Goal: Transaction & Acquisition: Purchase product/service

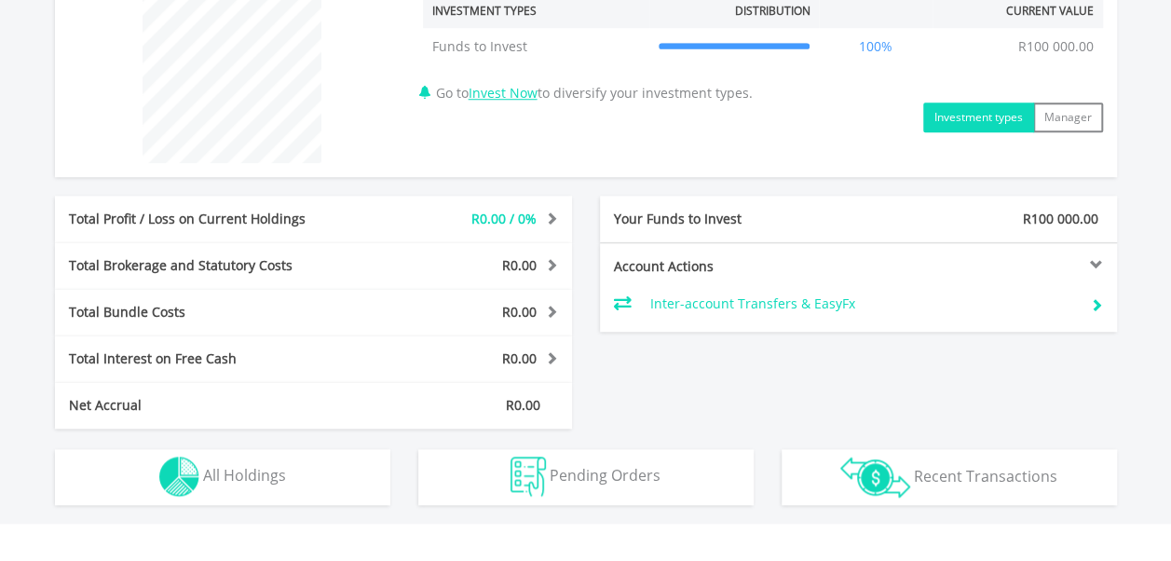
scroll to position [745, 0]
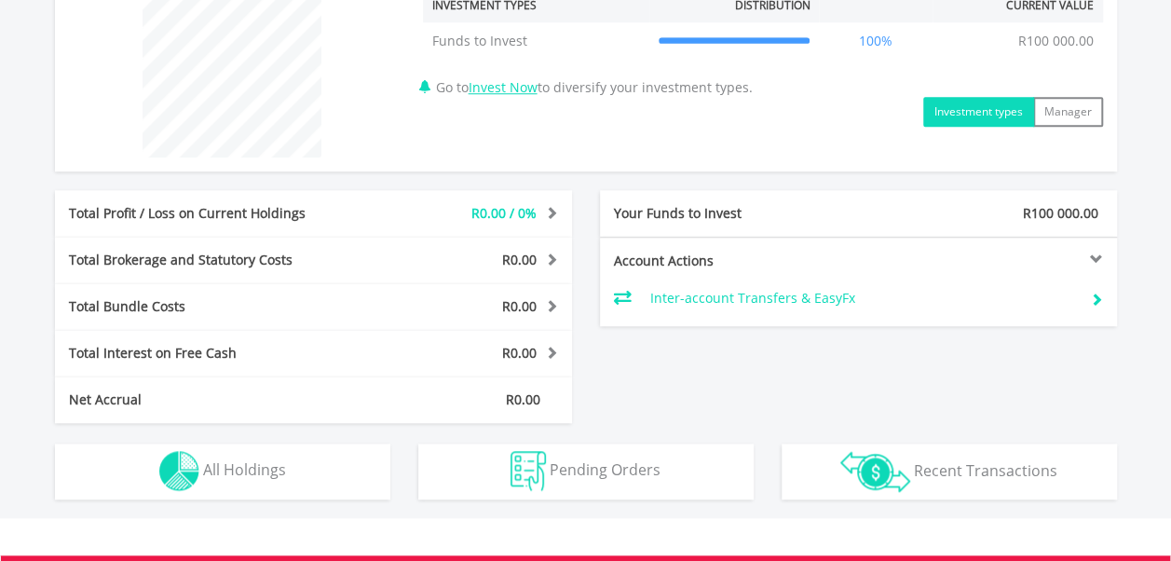
click at [945, 113] on button "Investment types" at bounding box center [978, 112] width 111 height 30
click at [1081, 114] on button "Manager" at bounding box center [1068, 112] width 70 height 30
click at [961, 98] on button "Investment types" at bounding box center [978, 112] width 111 height 30
click at [552, 253] on span at bounding box center [549, 258] width 18 height 13
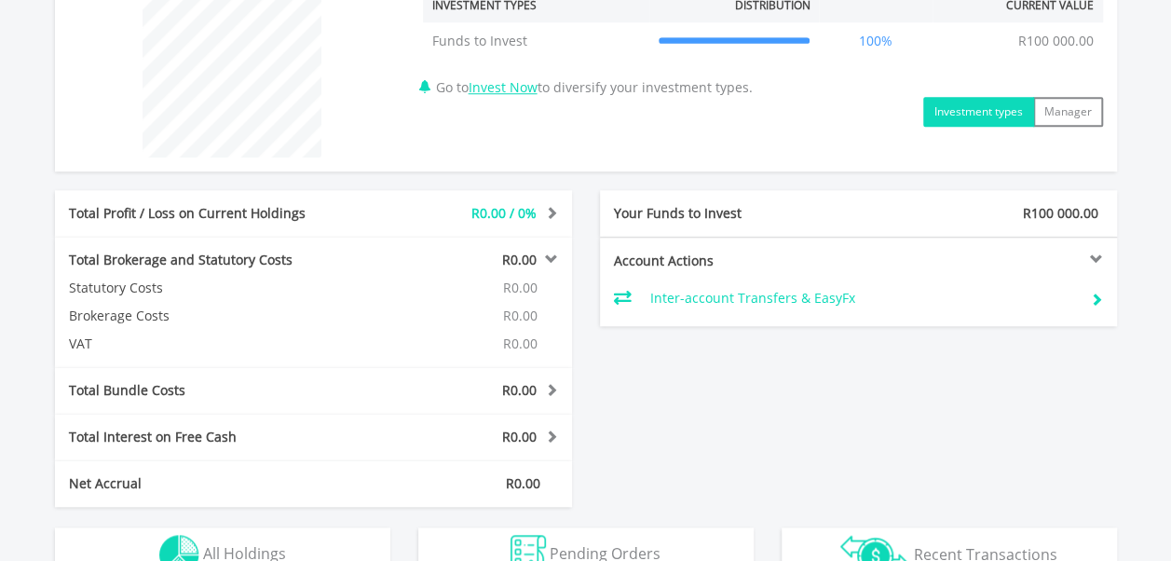
click at [552, 253] on span at bounding box center [549, 258] width 18 height 13
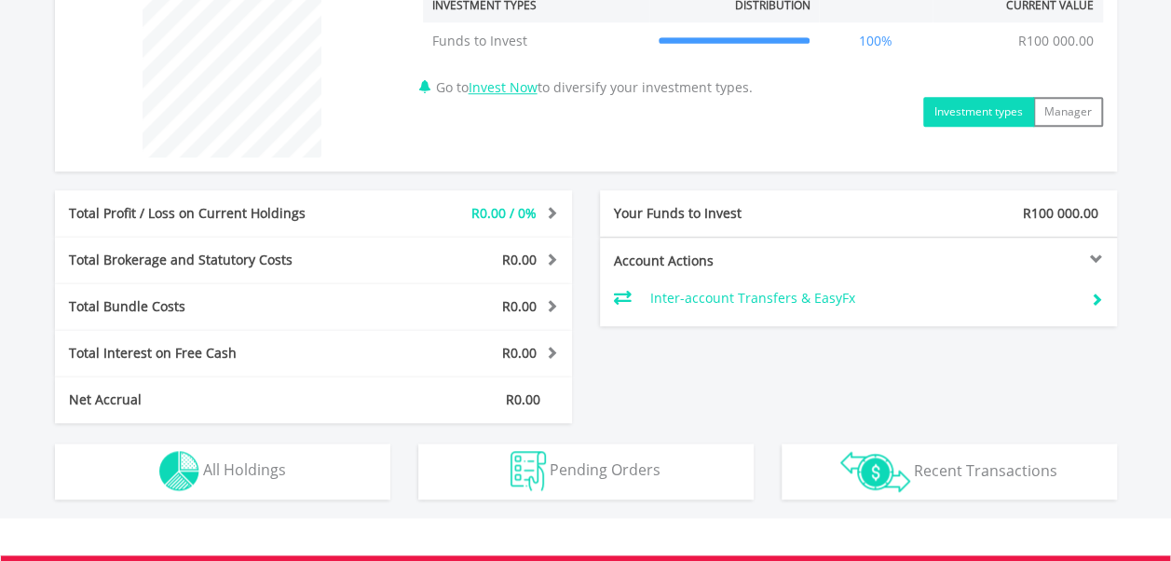
click at [549, 313] on div "R0.00" at bounding box center [463, 306] width 215 height 19
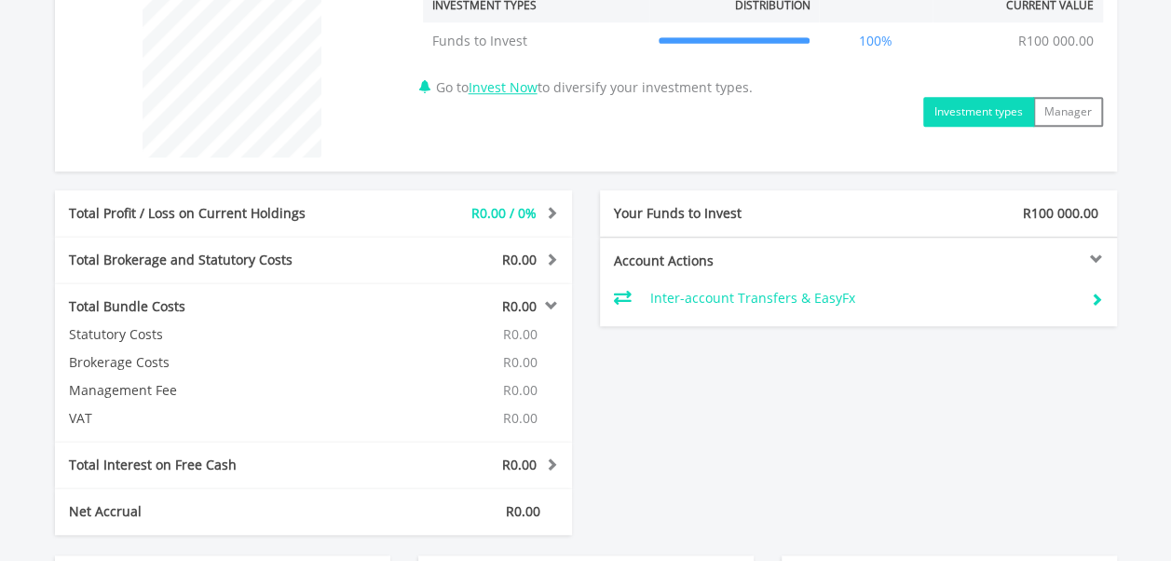
click at [549, 313] on div "R0.00" at bounding box center [463, 306] width 215 height 19
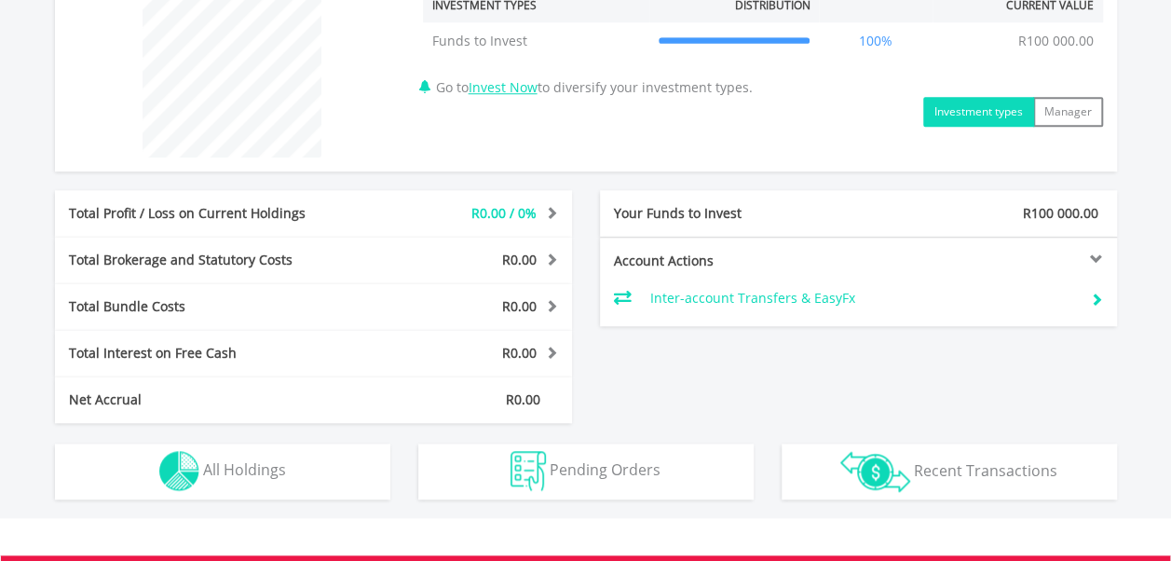
scroll to position [1006, 0]
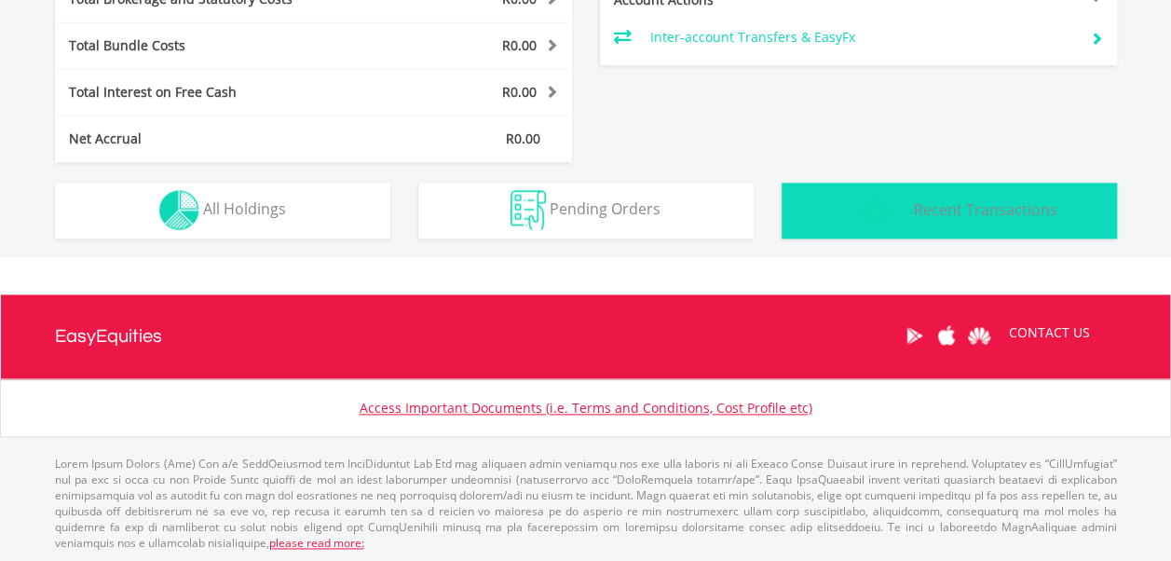
click at [889, 211] on img "button" at bounding box center [875, 210] width 70 height 41
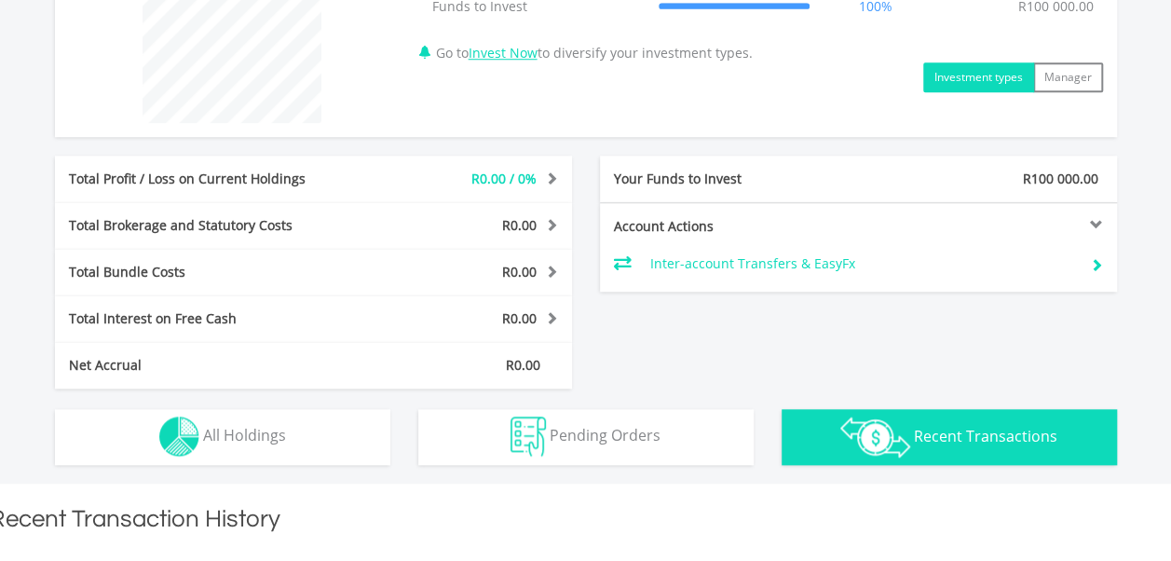
scroll to position [620, 0]
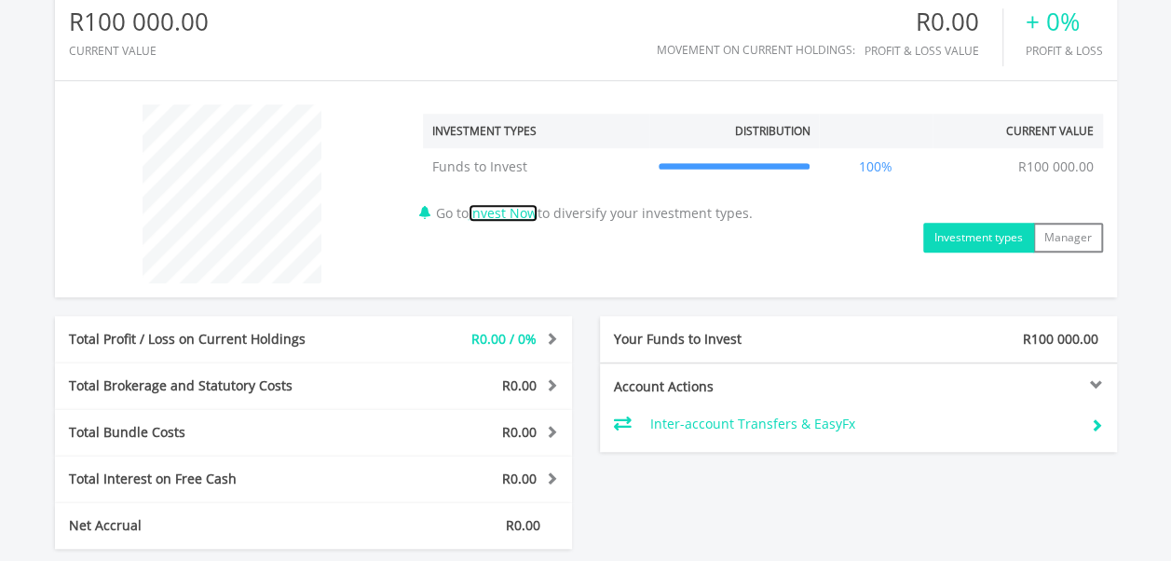
click at [528, 212] on link "Invest Now" at bounding box center [503, 213] width 69 height 18
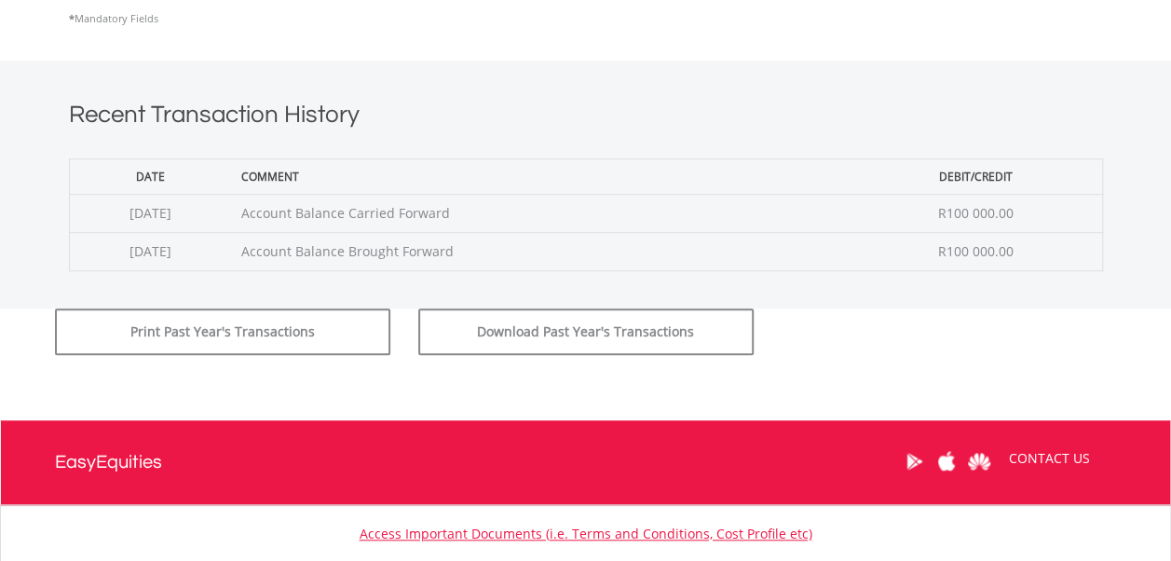
scroll to position [745, 0]
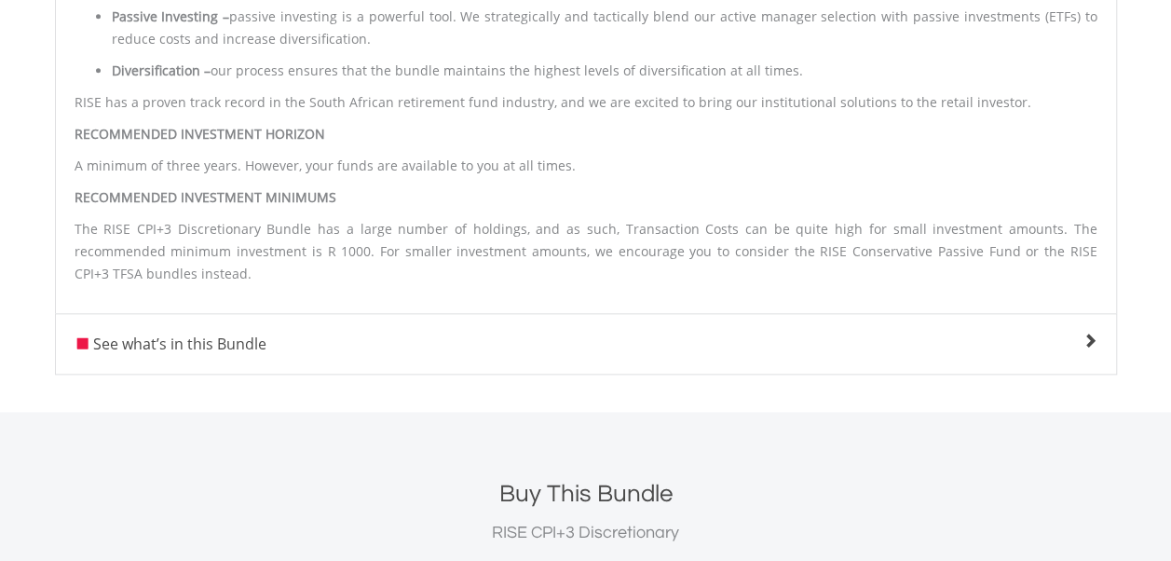
scroll to position [932, 0]
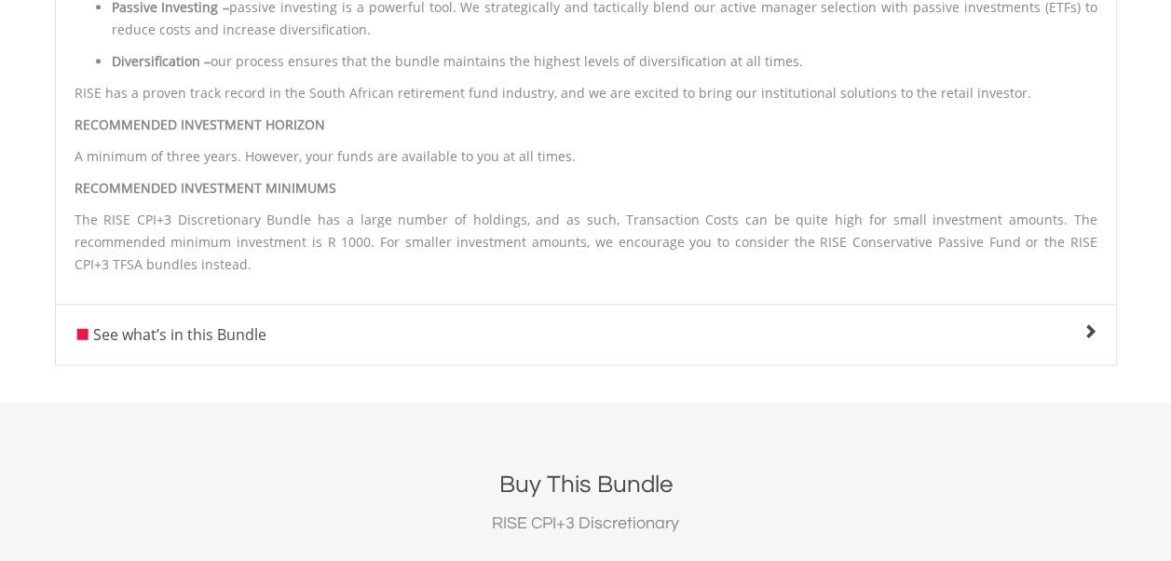
click at [350, 349] on div "See what’s in this Bundle % Weight Holdings 30 Day Trend Current Price 30 Day M…" at bounding box center [586, 334] width 1062 height 61
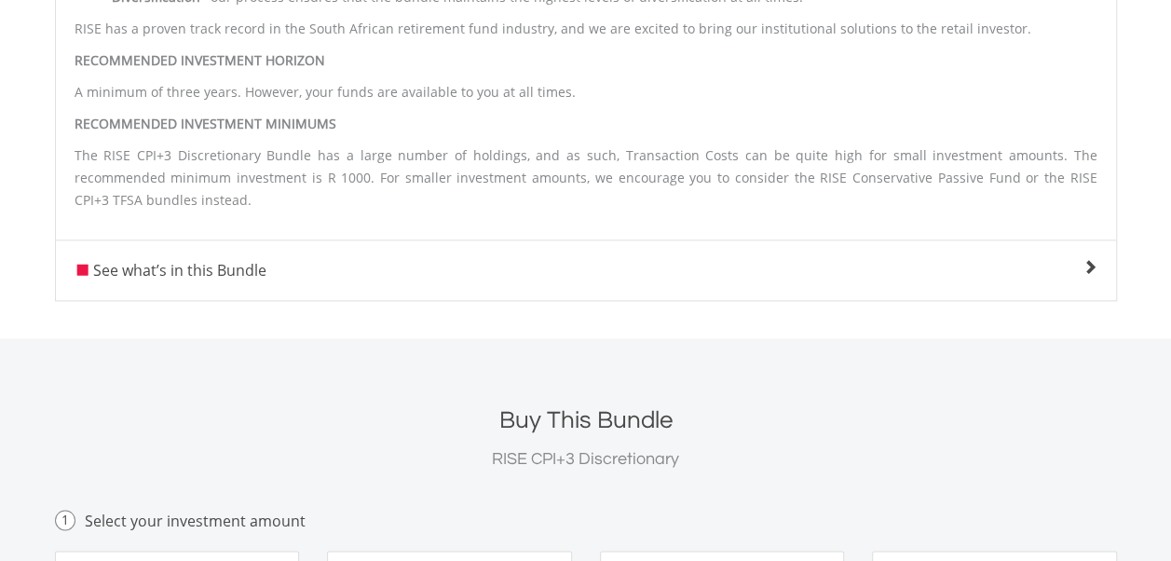
scroll to position [1025, 0]
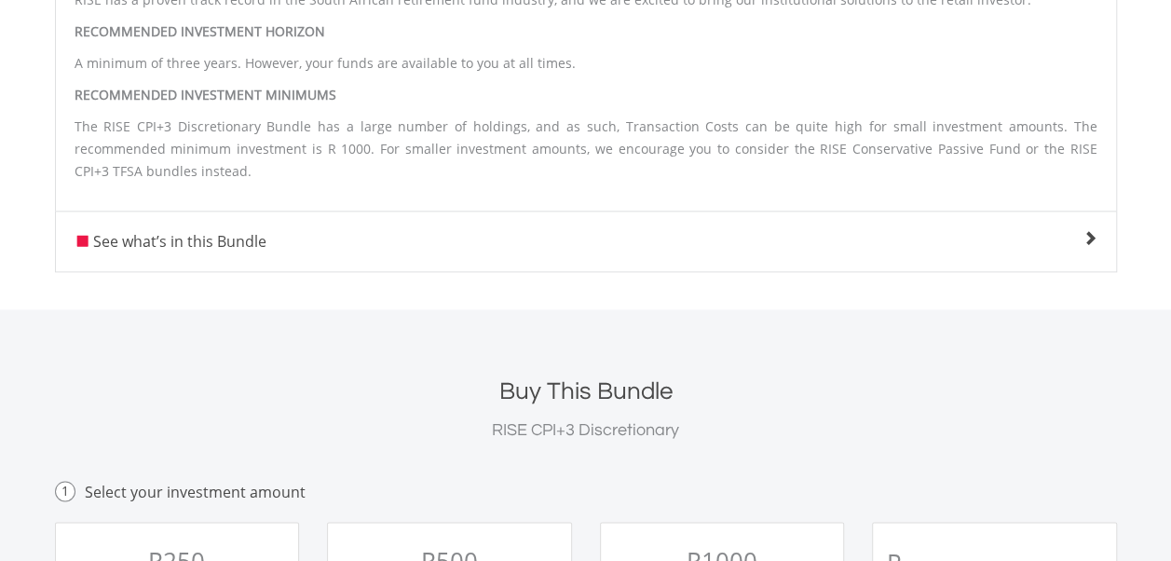
click at [1086, 242] on span at bounding box center [1090, 238] width 15 height 15
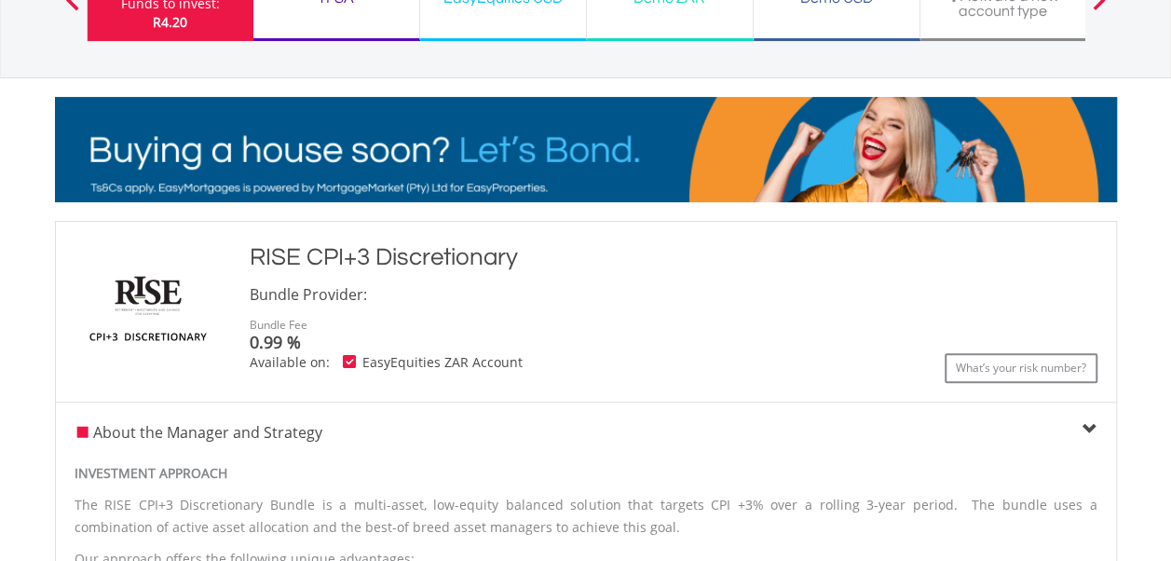
scroll to position [0, 0]
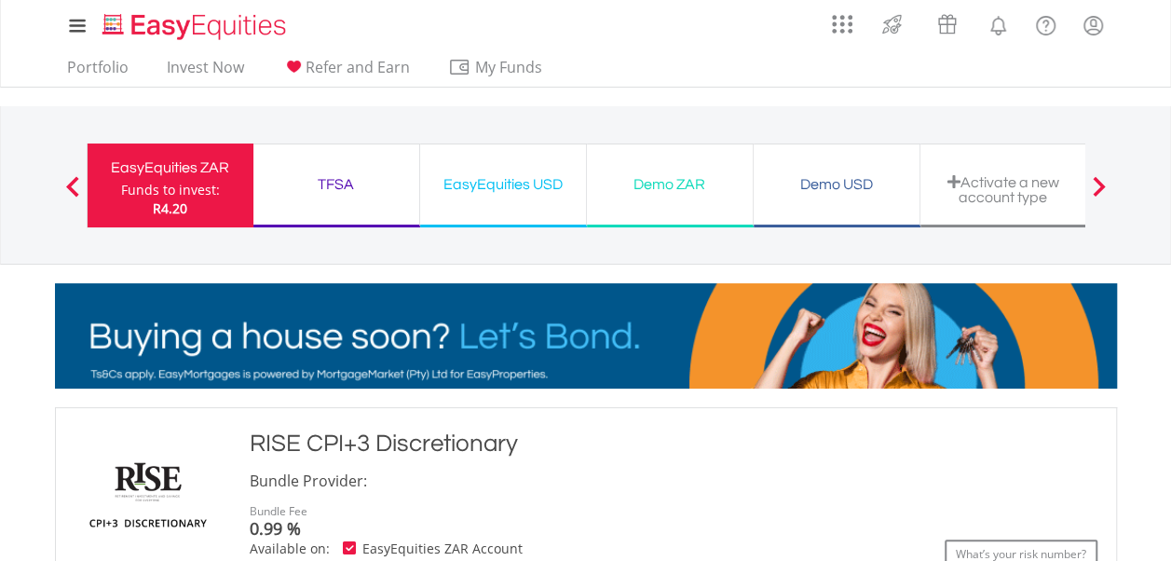
click at [1104, 183] on div at bounding box center [1098, 185] width 37 height 19
click at [1030, 190] on div "Activate a new account type" at bounding box center [1003, 189] width 143 height 31
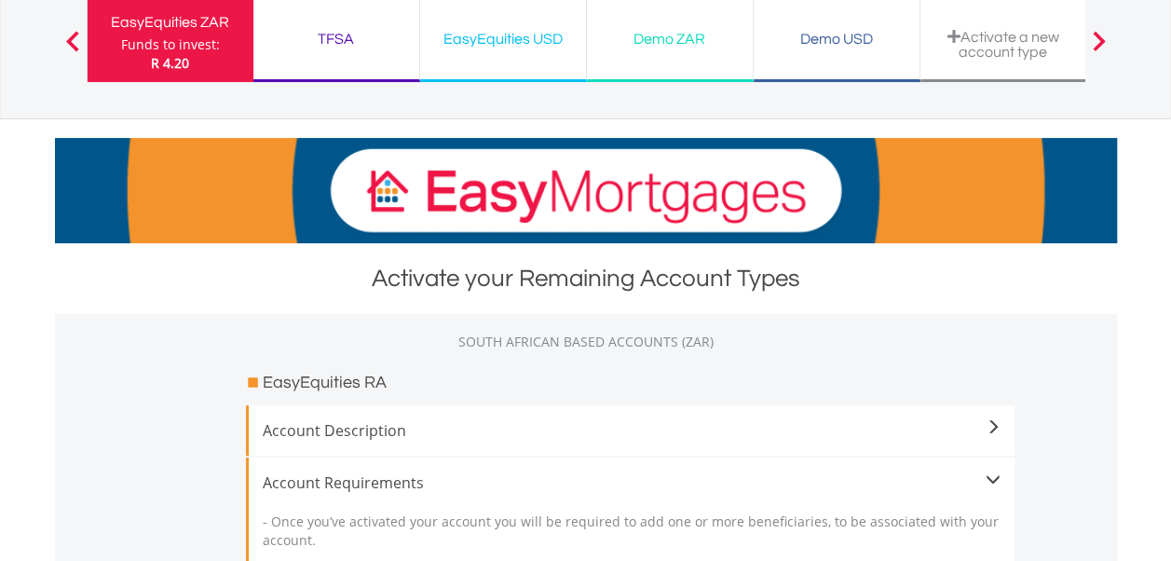
scroll to position [186, 0]
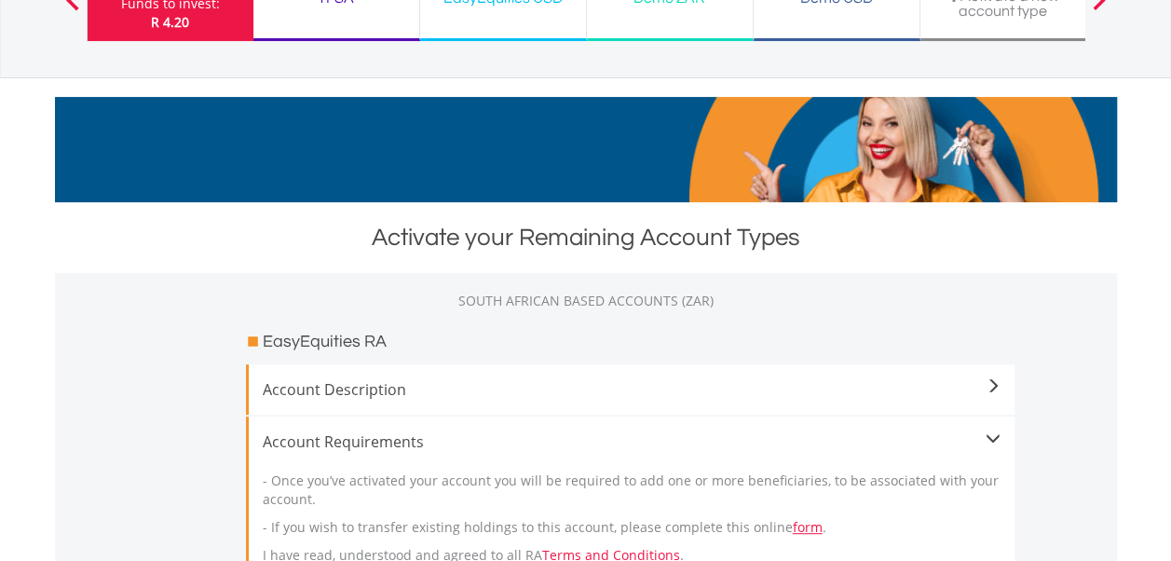
click at [854, 384] on span "Account Description" at bounding box center [632, 389] width 738 height 22
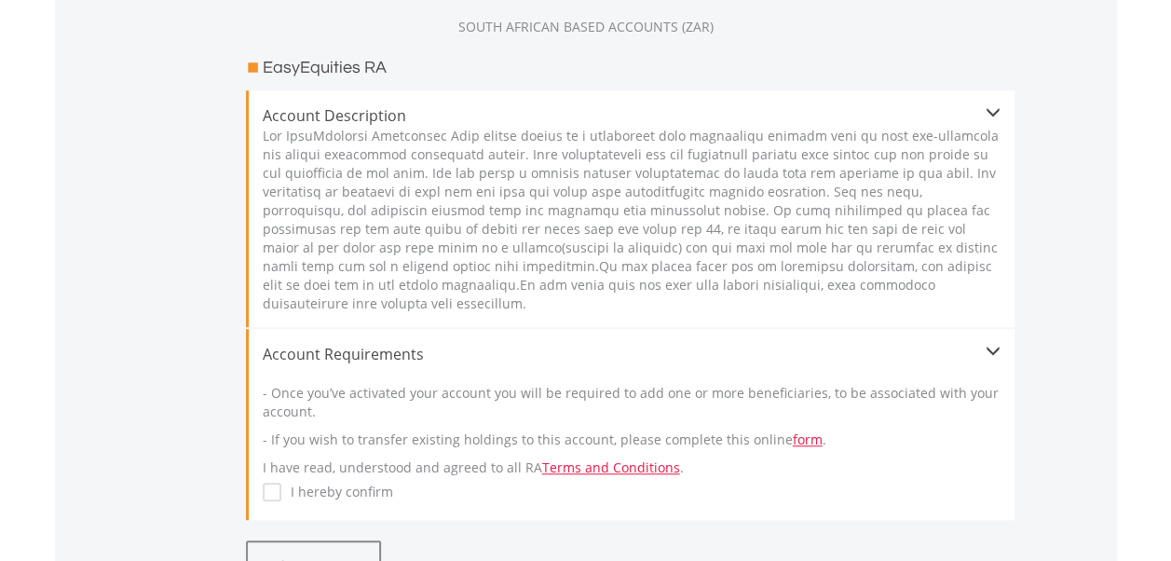
scroll to position [559, 0]
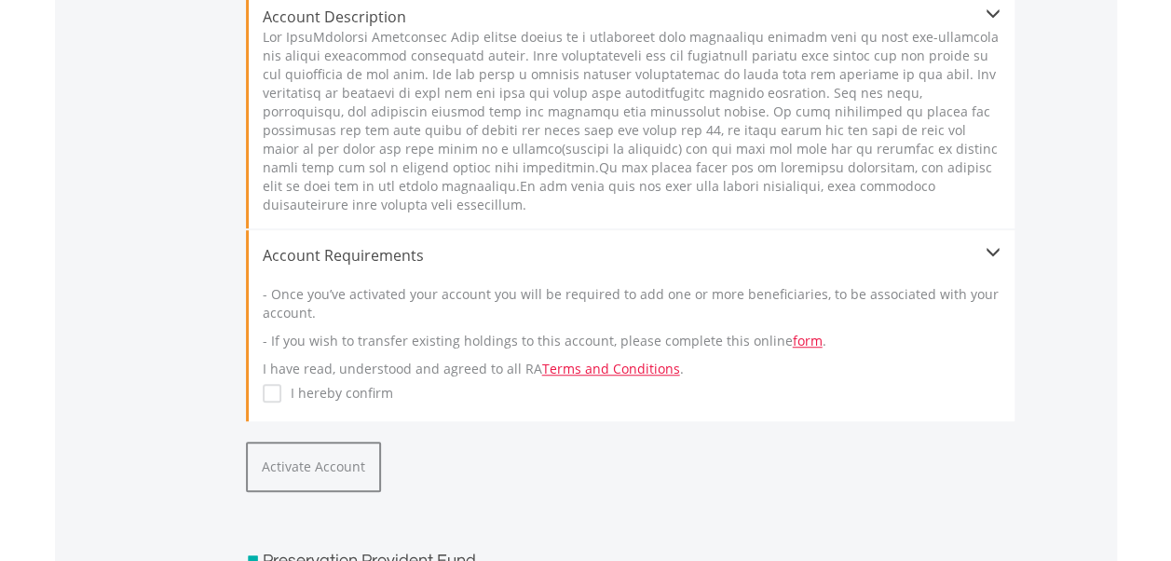
click at [846, 399] on div "I hereby confirm" at bounding box center [632, 393] width 738 height 20
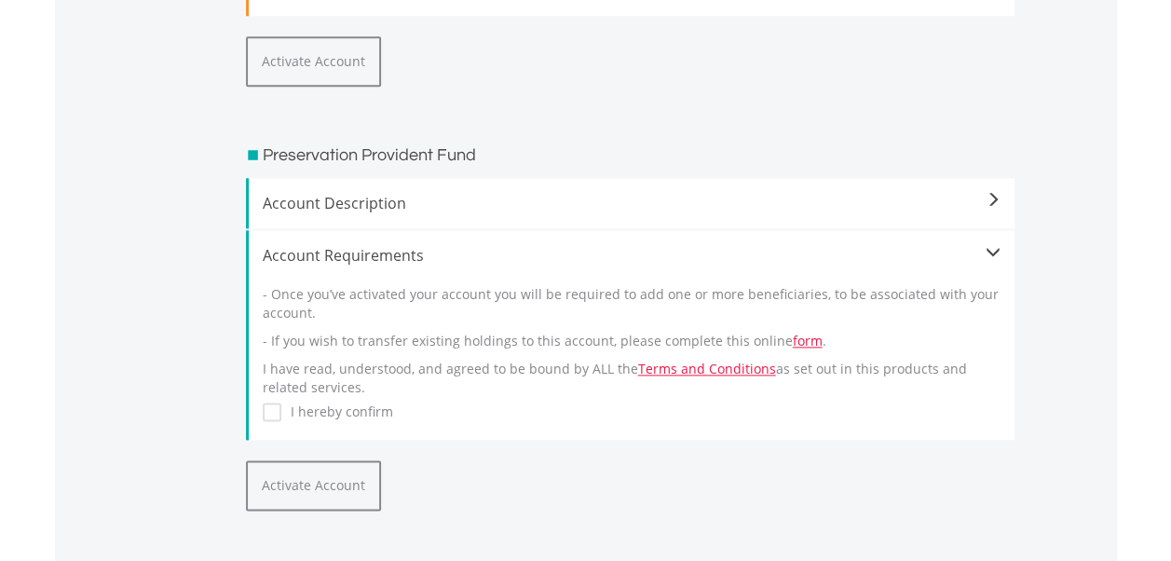
scroll to position [0, 0]
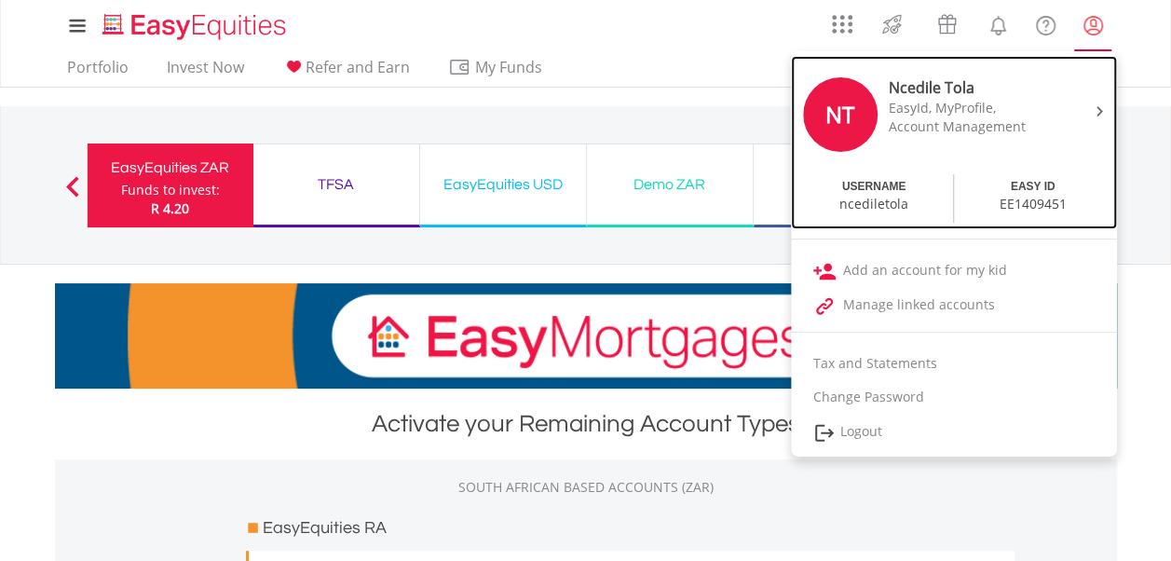
click at [991, 111] on div "EasyId, MyProfile," at bounding box center [967, 108] width 157 height 19
